Goal: Task Accomplishment & Management: Manage account settings

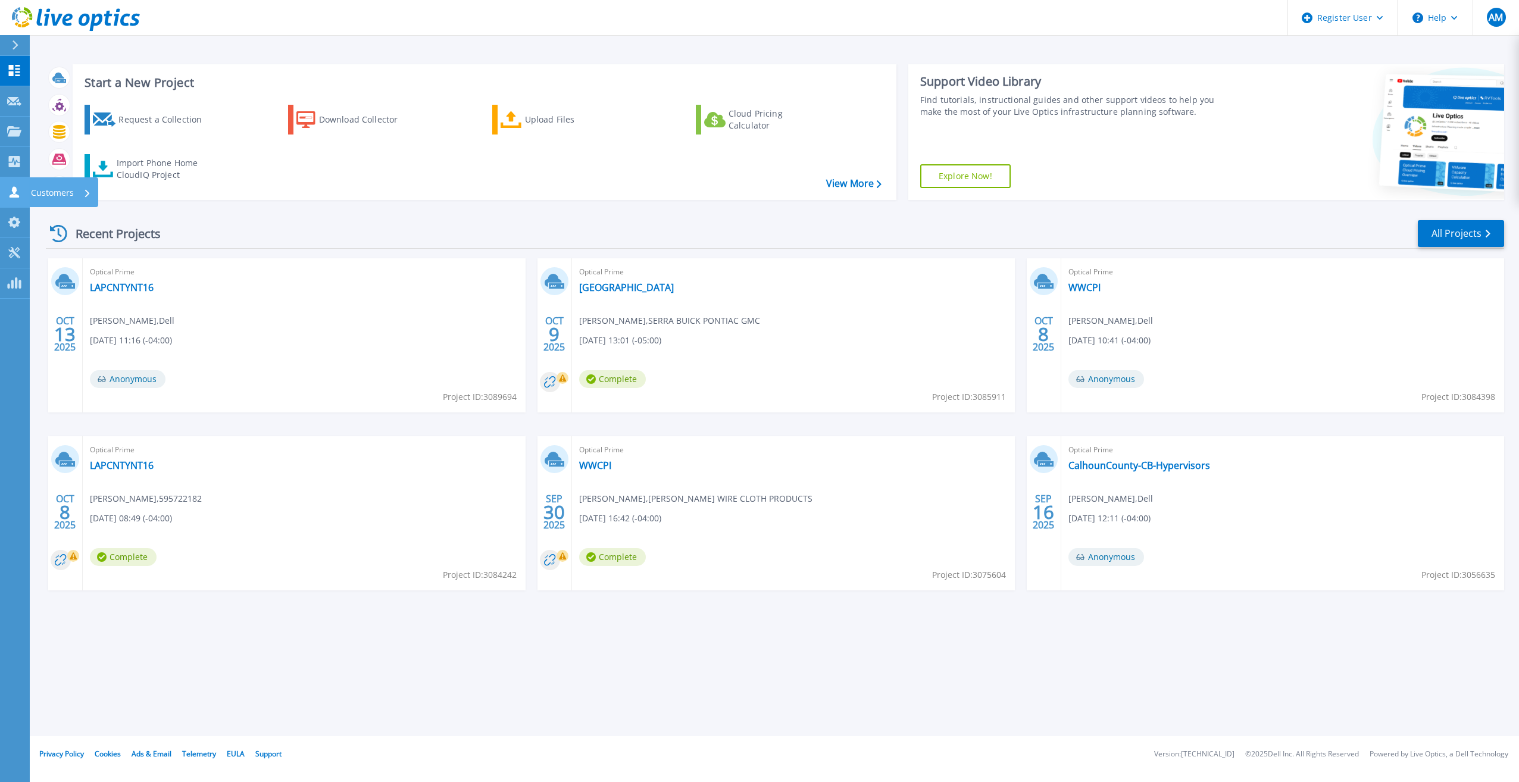
click at [9, 184] on link "Customers Customers" at bounding box center [15, 192] width 30 height 30
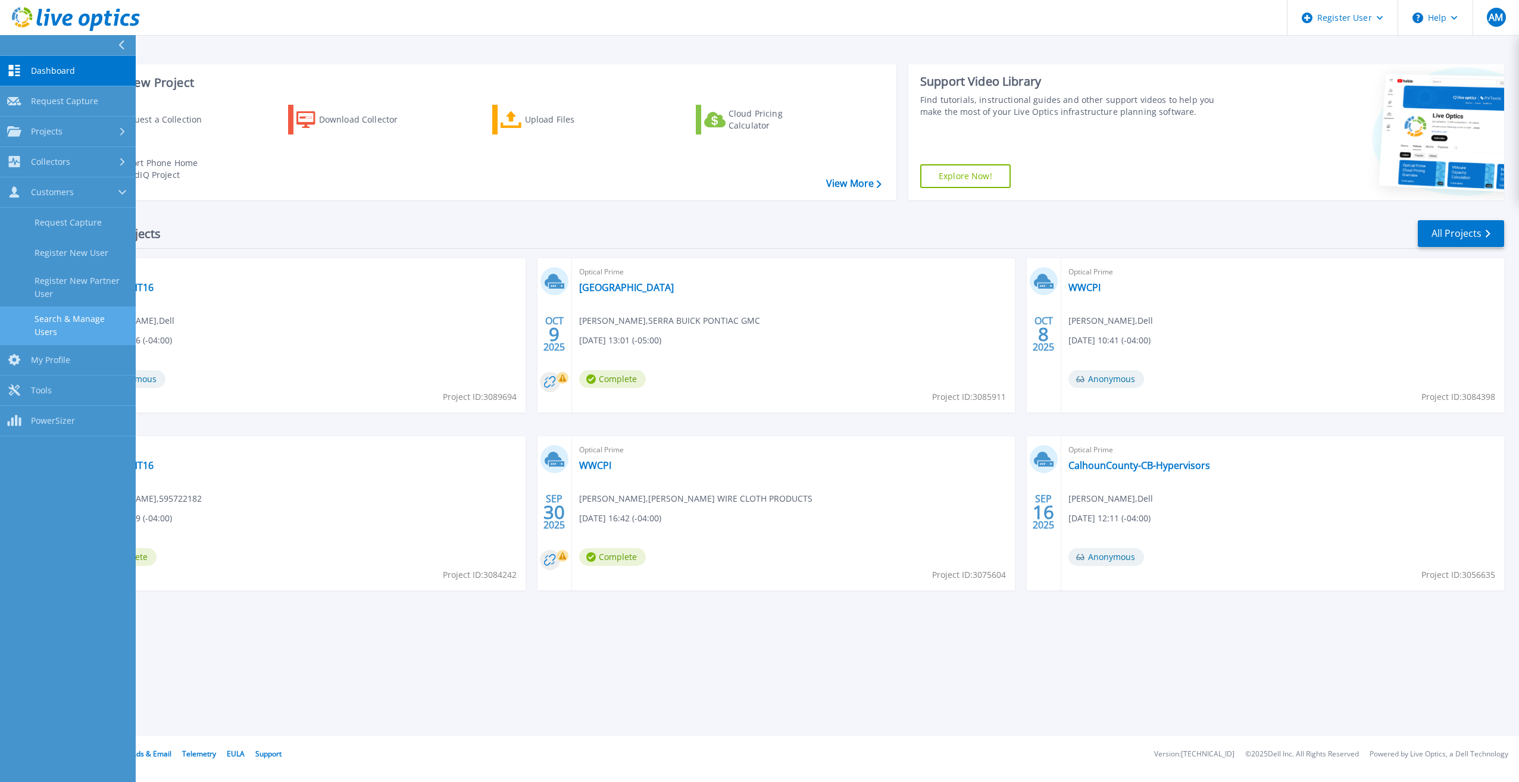
click at [53, 325] on link "Search & Manage Users" at bounding box center [68, 325] width 136 height 38
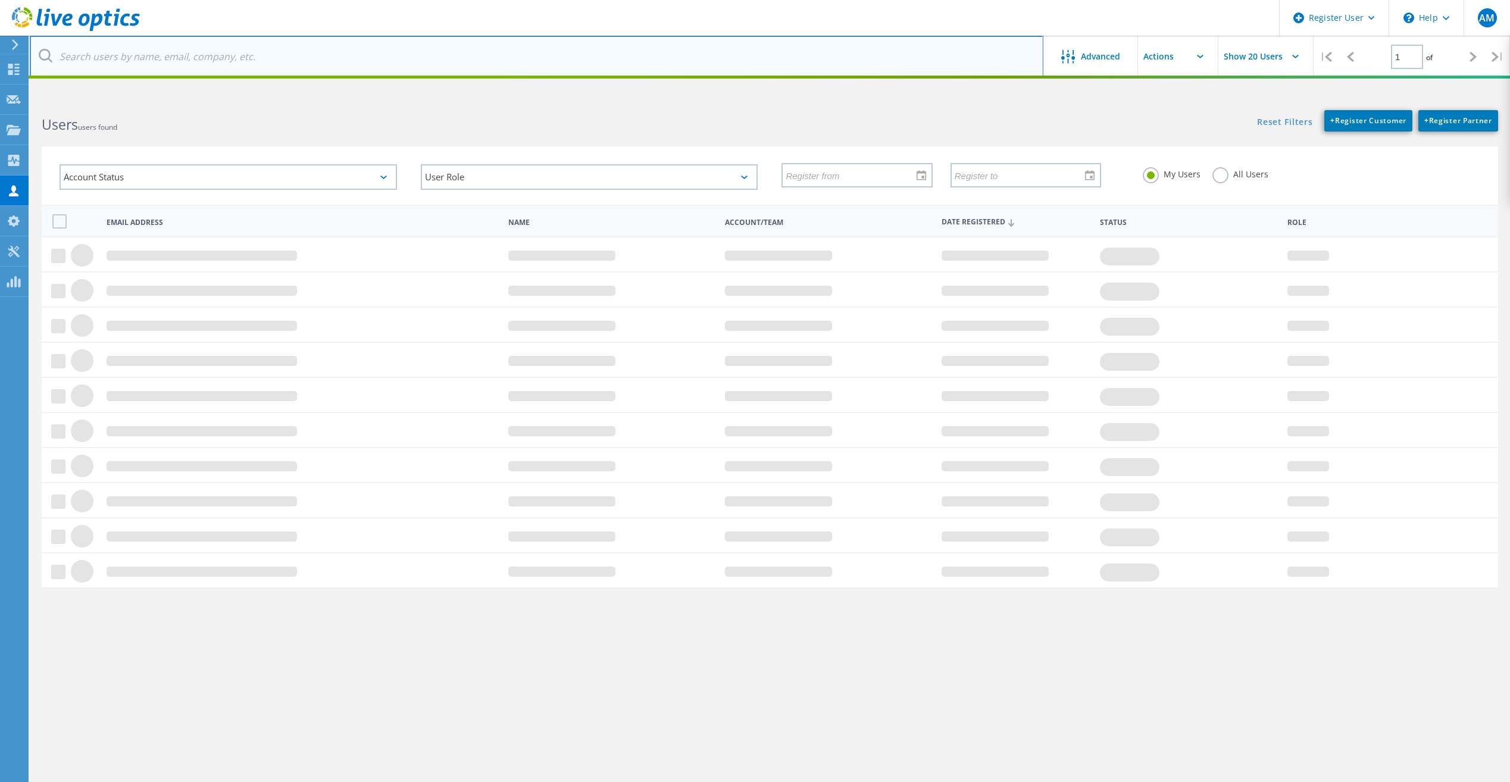
click at [124, 56] on input "text" at bounding box center [536, 57] width 1013 height 42
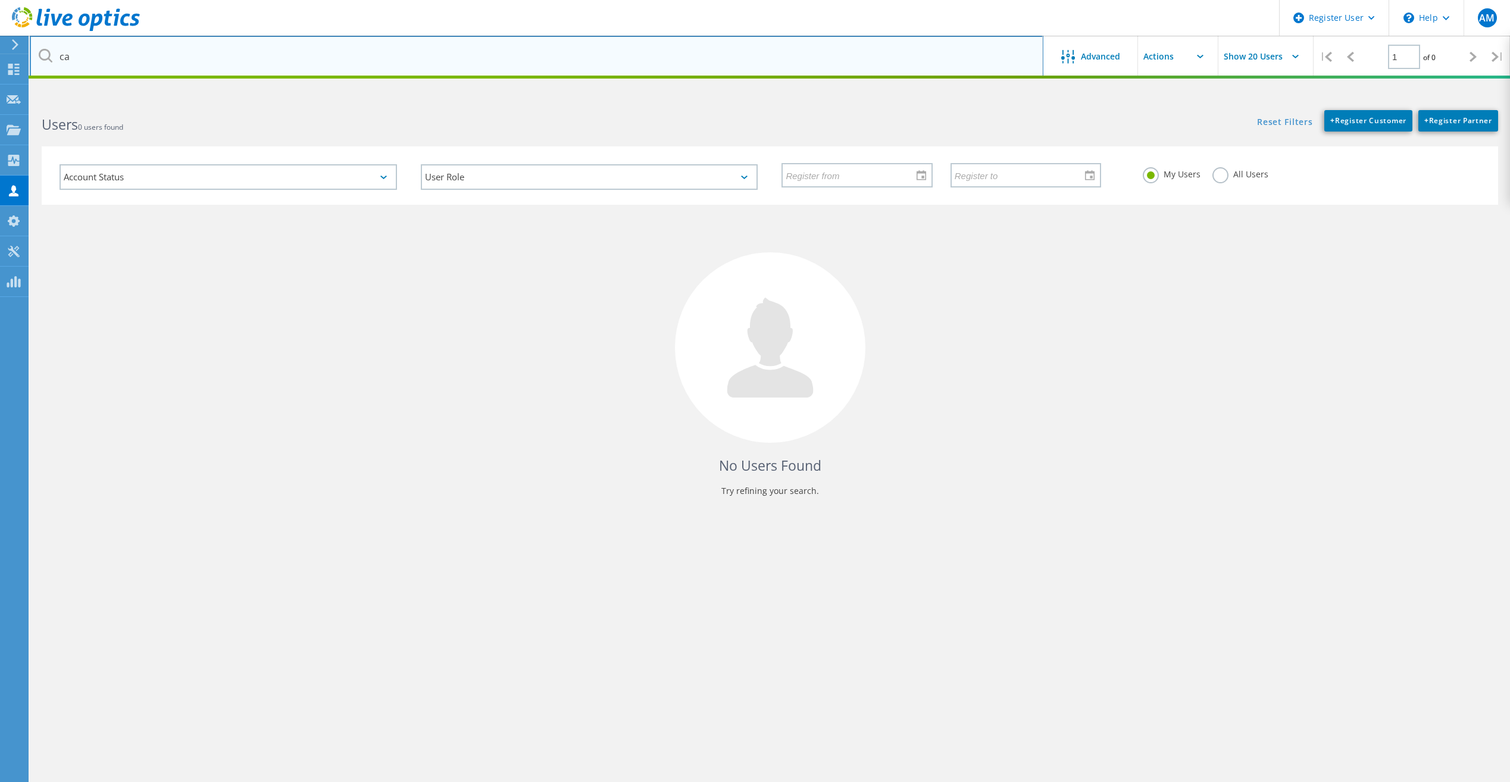
type input "c"
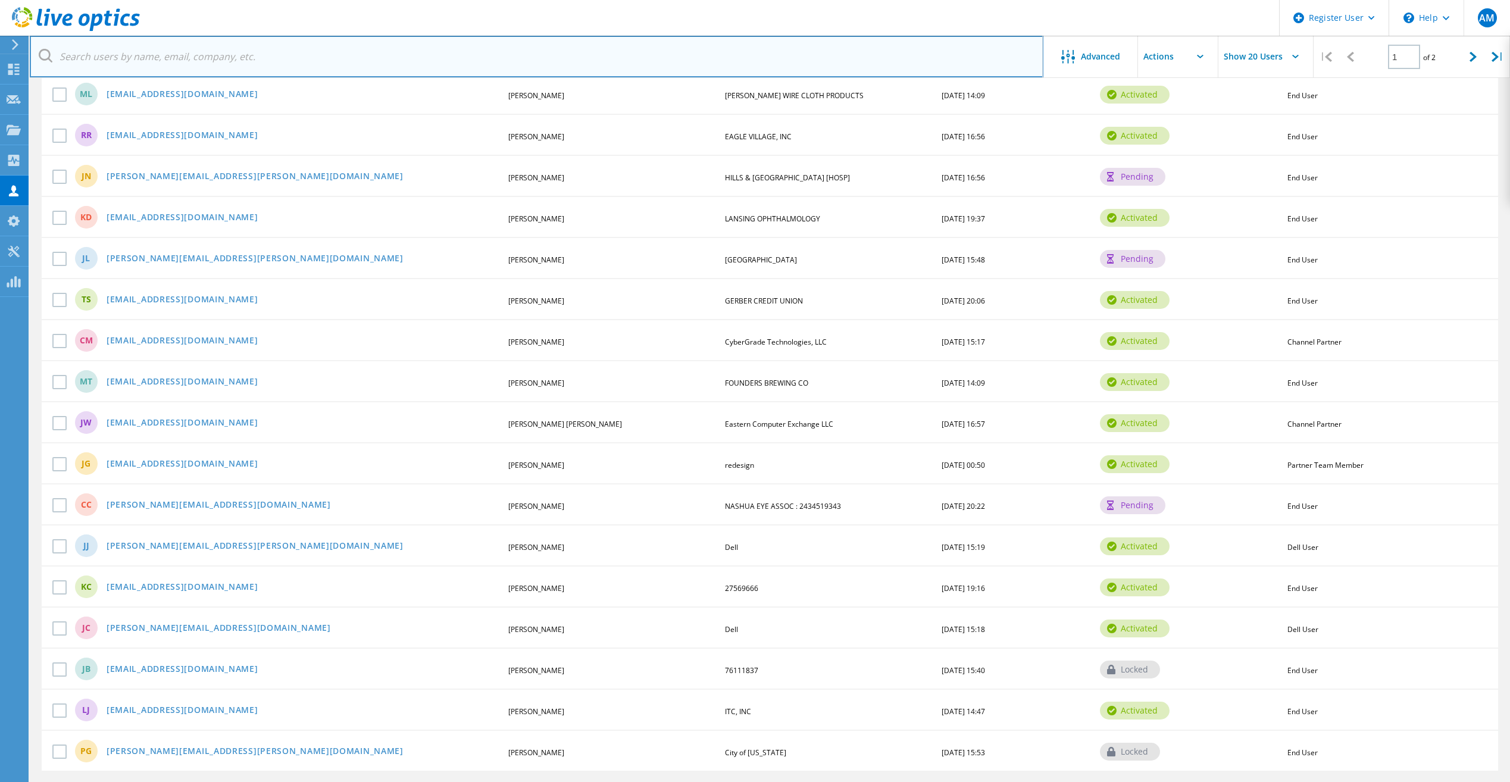
scroll to position [323, 0]
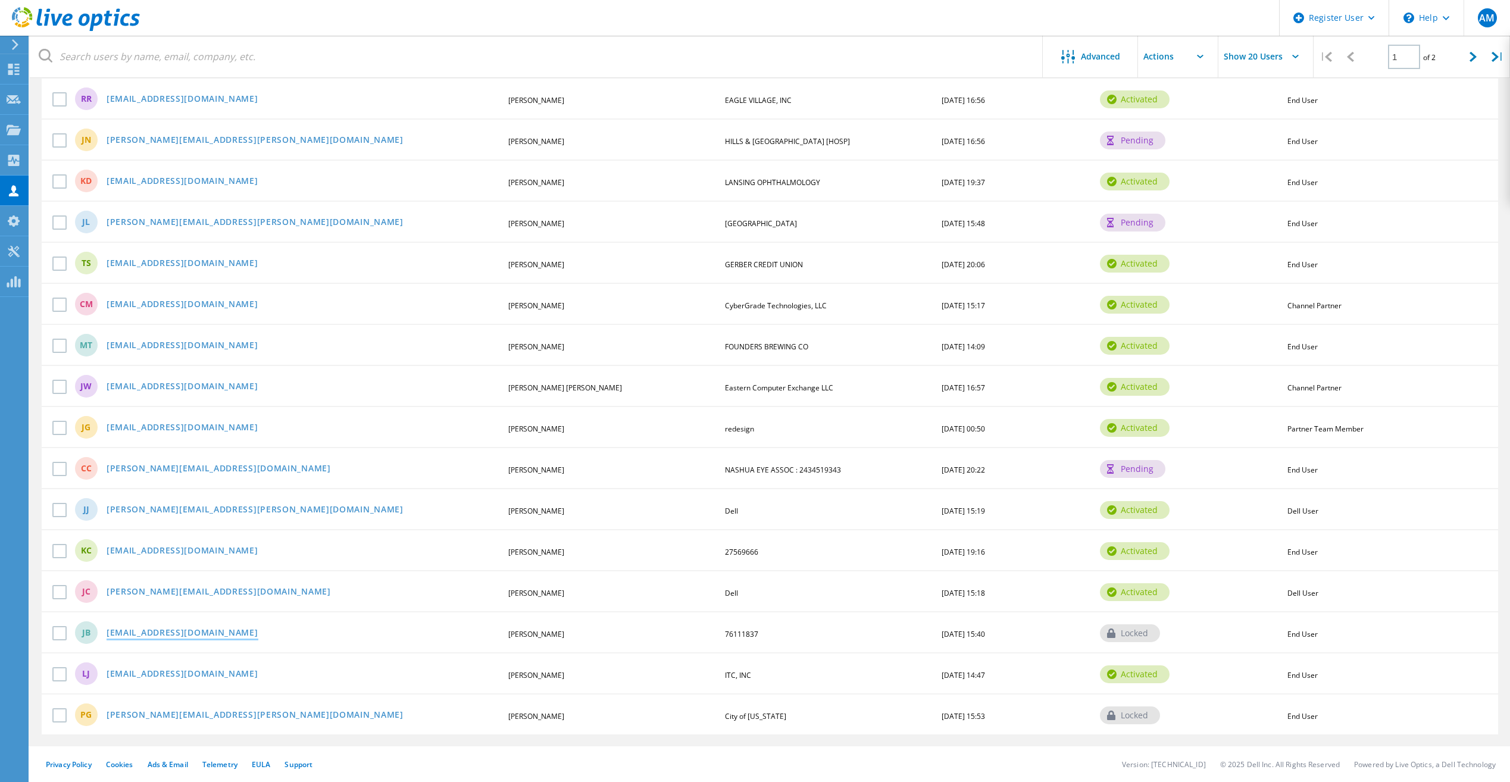
click at [154, 631] on link "justinb@cfi2.com" at bounding box center [183, 633] width 152 height 10
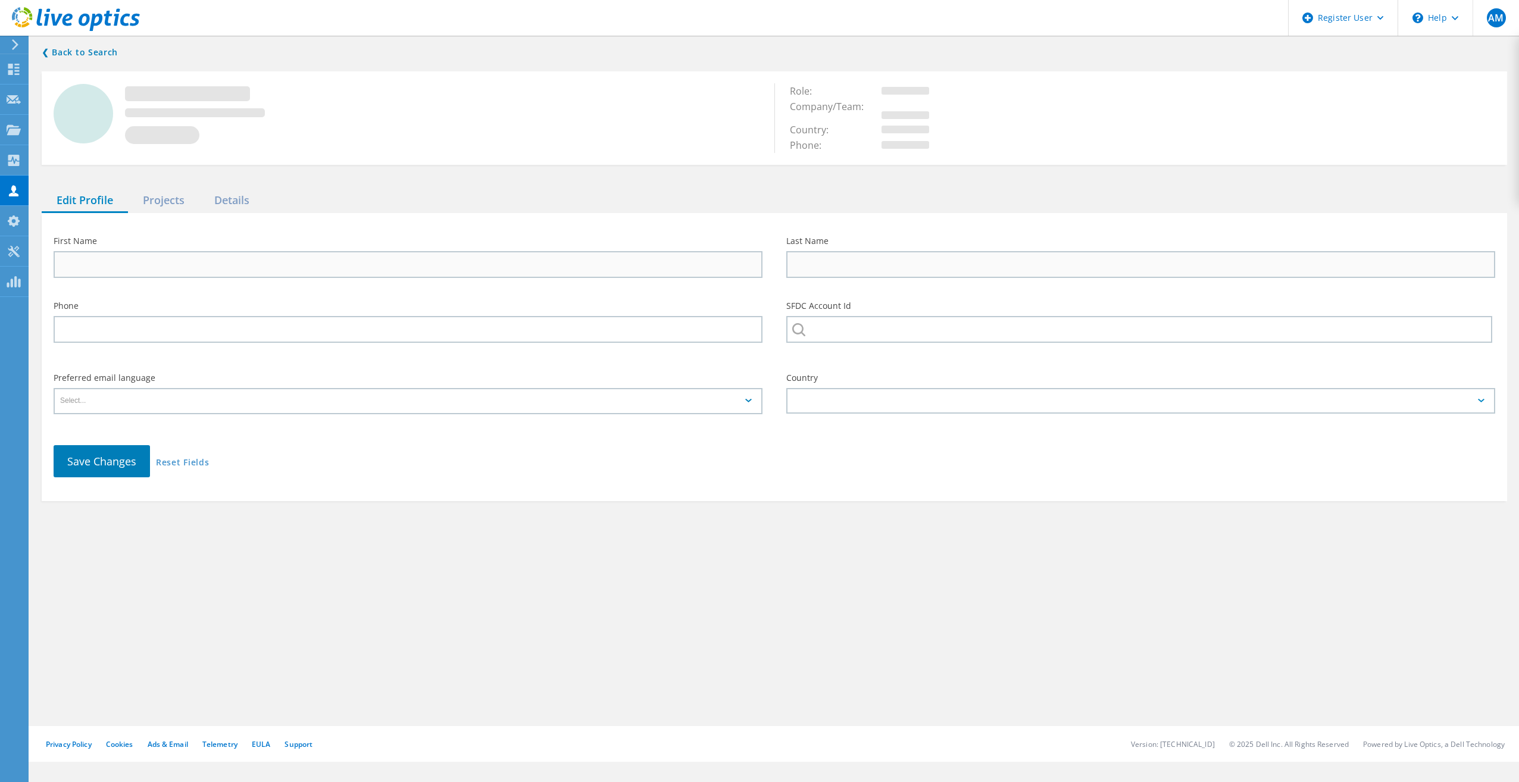
type input "Justin"
type input "Brown"
type input "76111837"
type input "English"
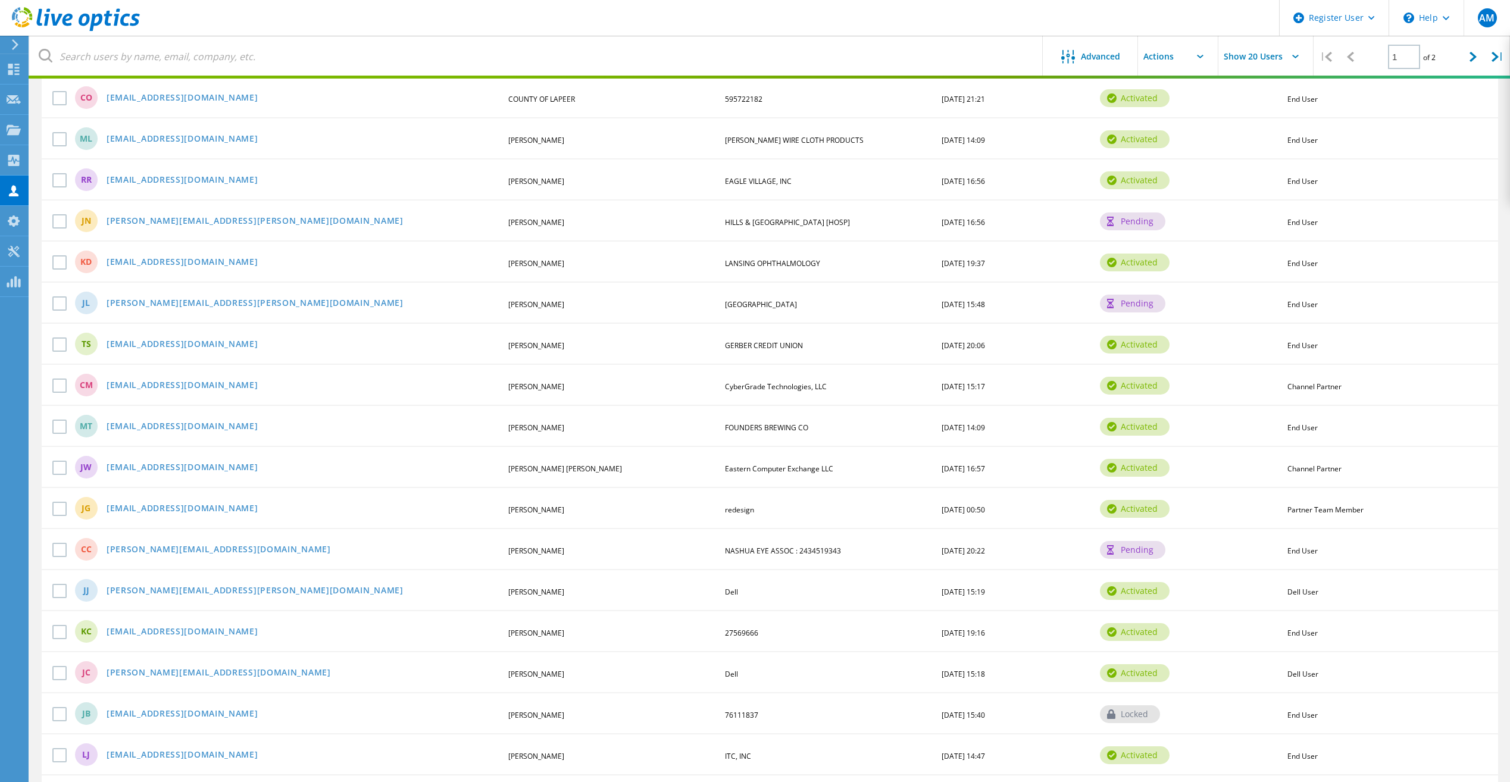
scroll to position [323, 0]
